Goal: Information Seeking & Learning: Learn about a topic

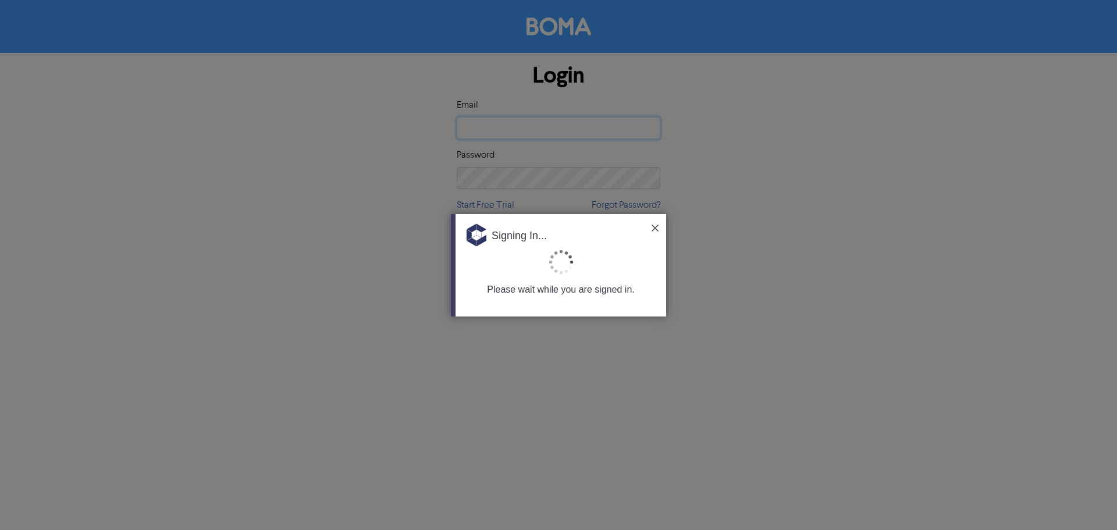
type input "[EMAIL_ADDRESS][PERSON_NAME][DOMAIN_NAME]"
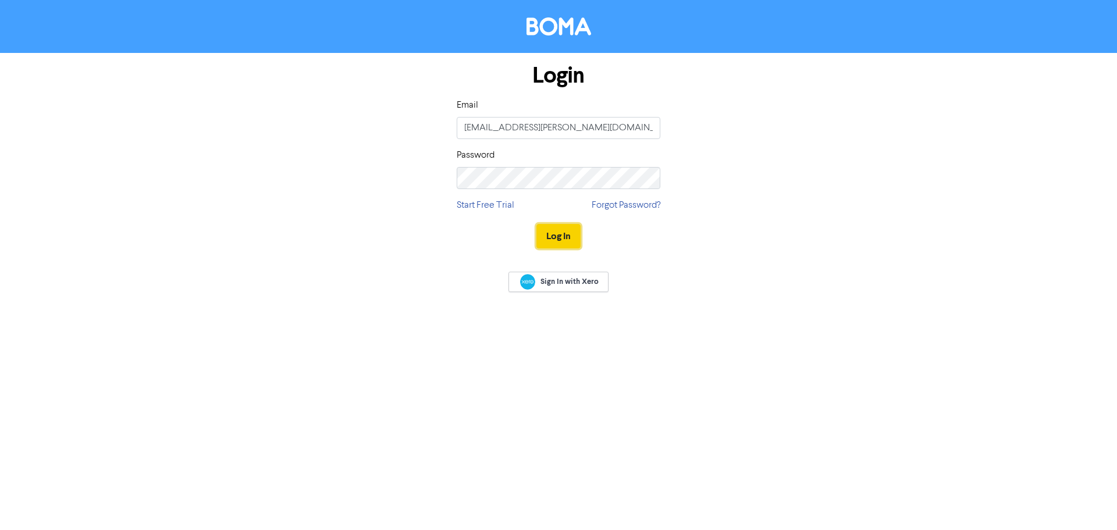
click at [563, 233] on button "Log In" at bounding box center [558, 236] width 44 height 24
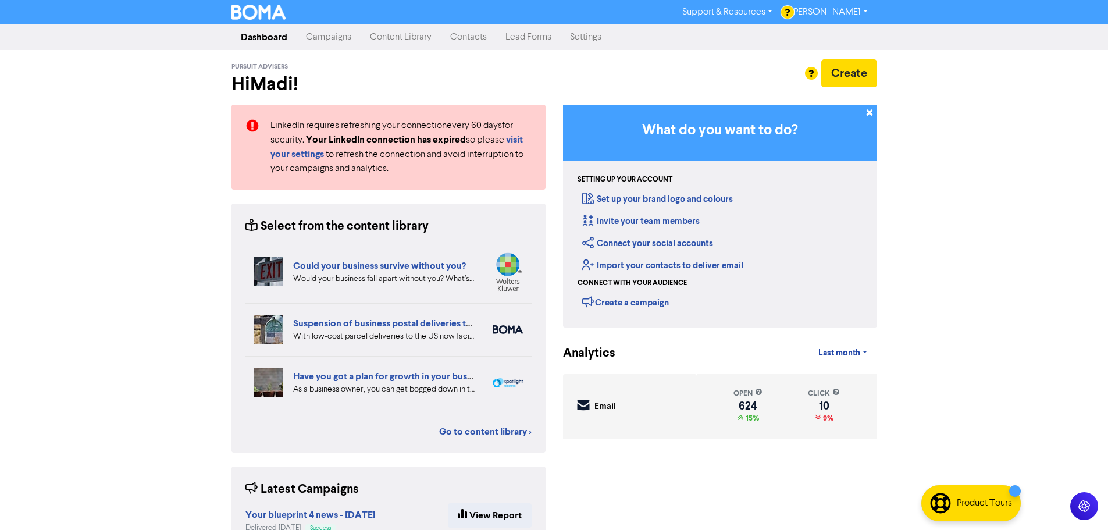
click at [309, 35] on link "Campaigns" at bounding box center [329, 37] width 64 height 23
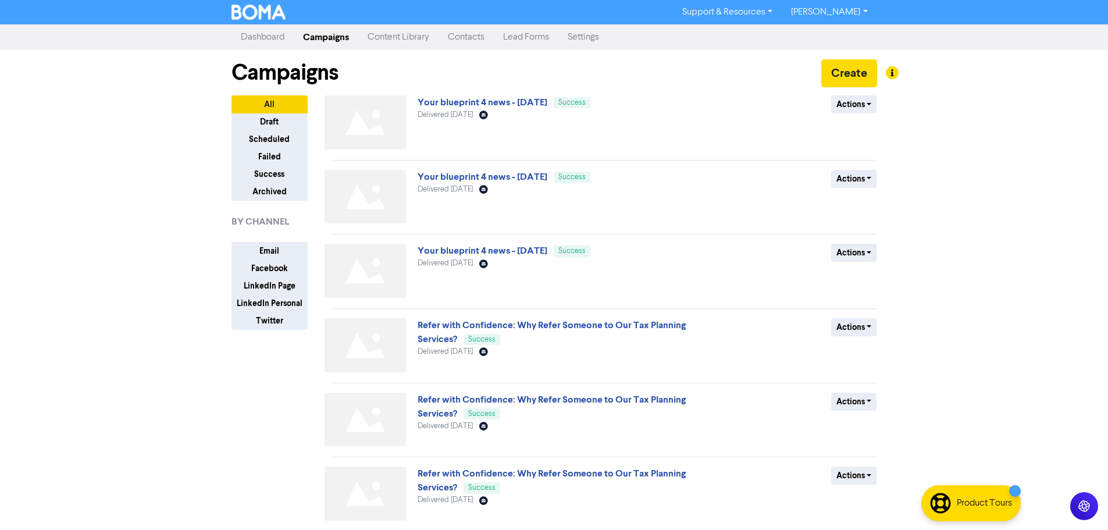
click at [397, 34] on link "Content Library" at bounding box center [398, 37] width 80 height 23
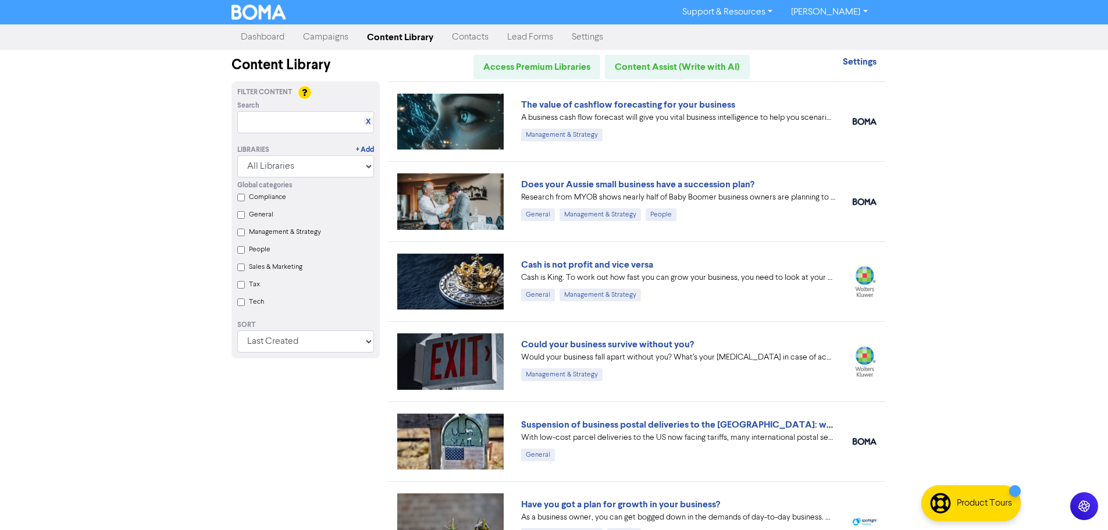
click at [323, 31] on link "Campaigns" at bounding box center [326, 37] width 64 height 23
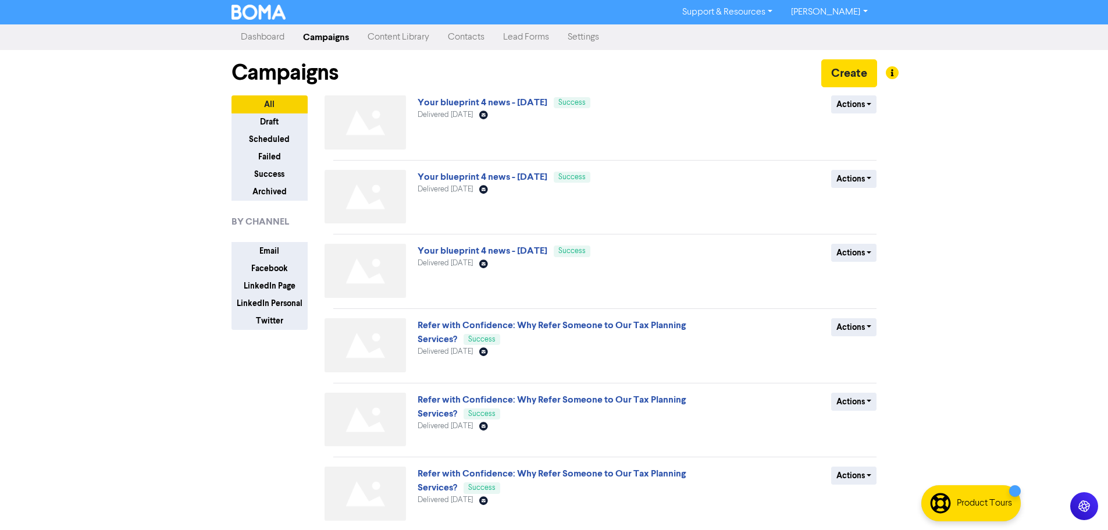
click at [542, 108] on link "Your blueprint 4 news - [DATE]" at bounding box center [483, 103] width 130 height 12
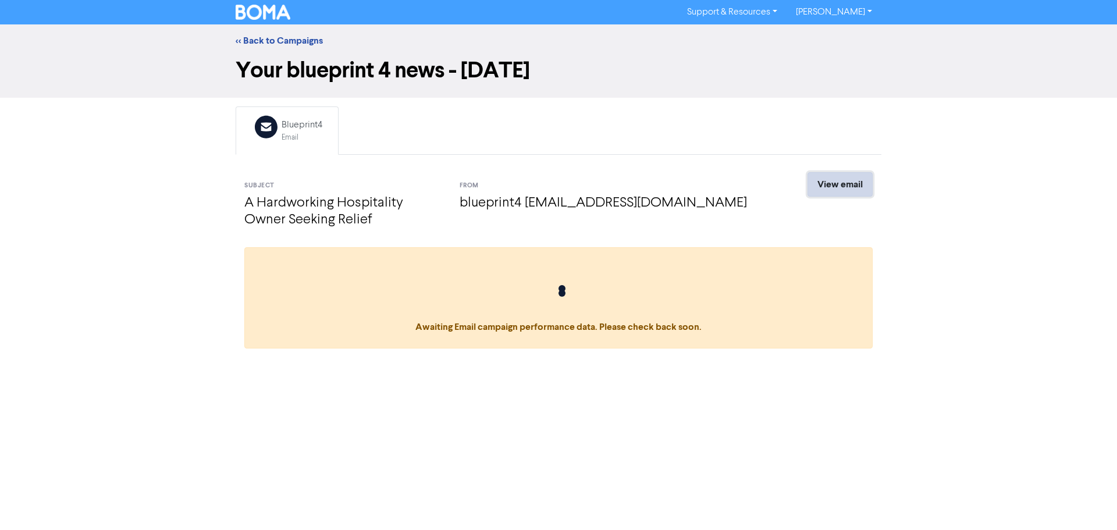
click at [826, 184] on link "View email" at bounding box center [840, 184] width 65 height 24
